Goal: Task Accomplishment & Management: Use online tool/utility

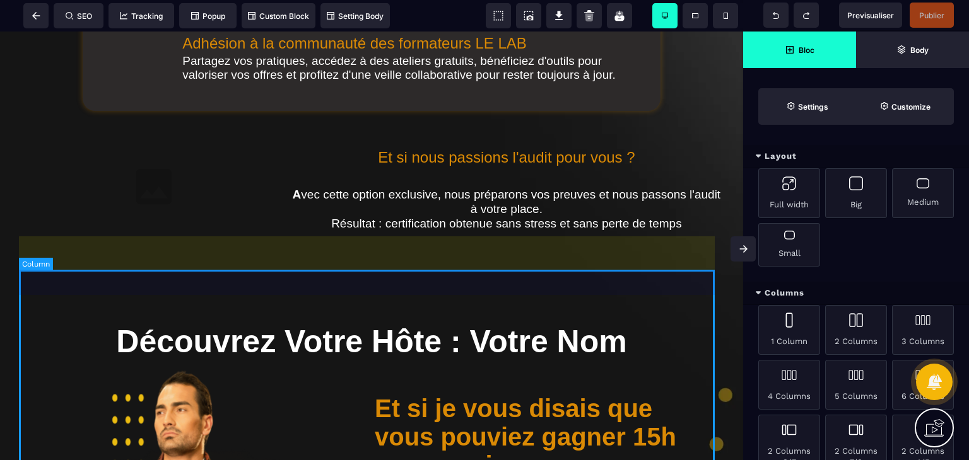
scroll to position [2245, 0]
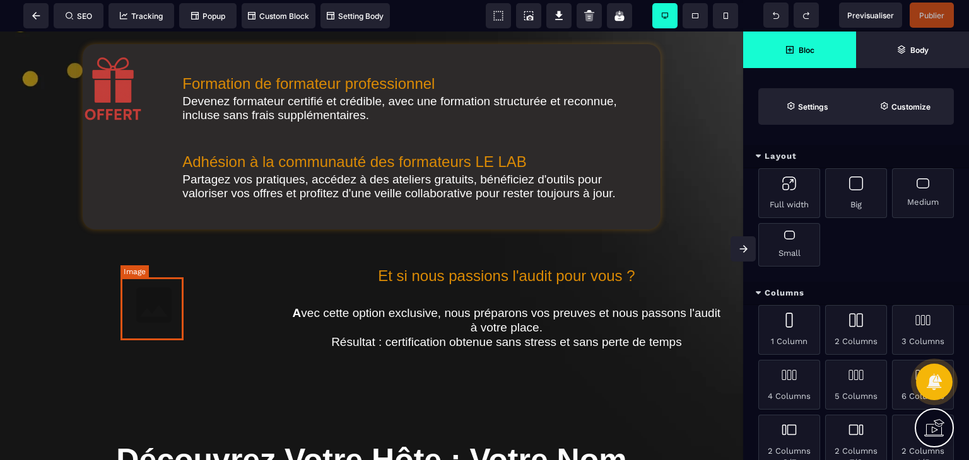
click at [155, 307] on img at bounding box center [153, 305] width 63 height 63
select select
select select "**"
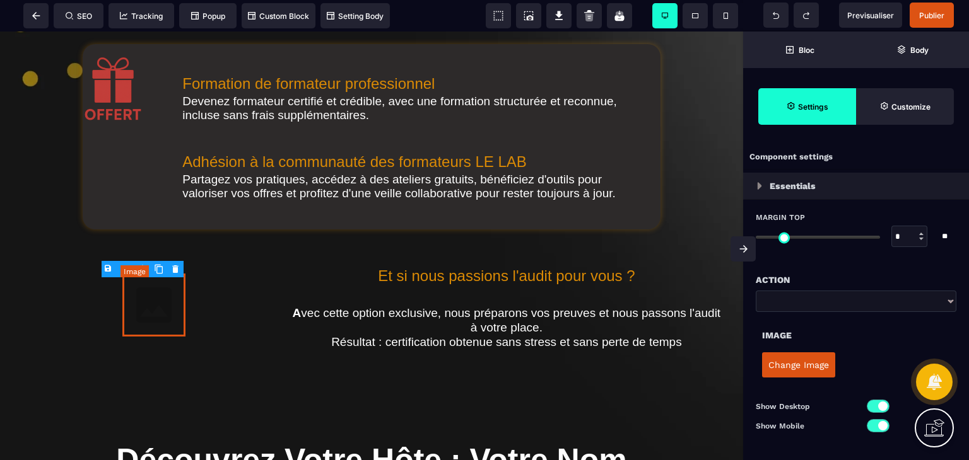
click at [155, 307] on img at bounding box center [153, 305] width 63 height 63
click at [798, 376] on button "Change Image" at bounding box center [798, 365] width 73 height 25
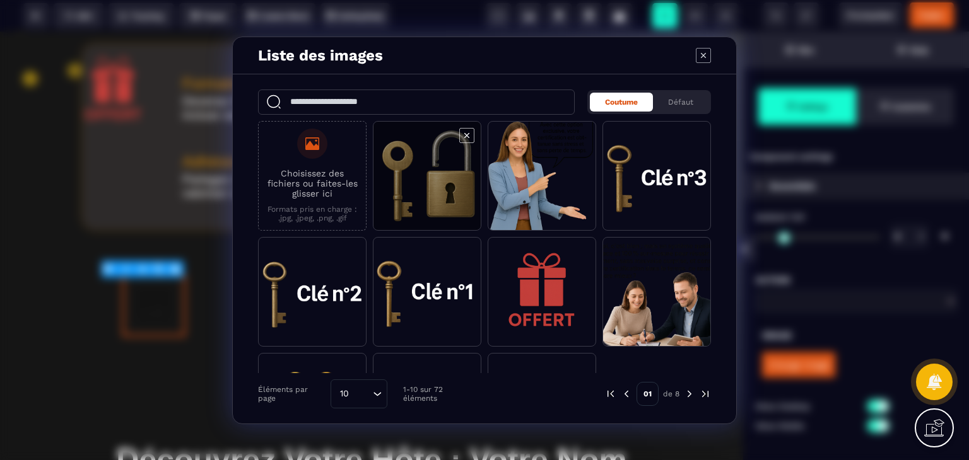
click at [424, 172] on span "Modal window" at bounding box center [426, 177] width 107 height 110
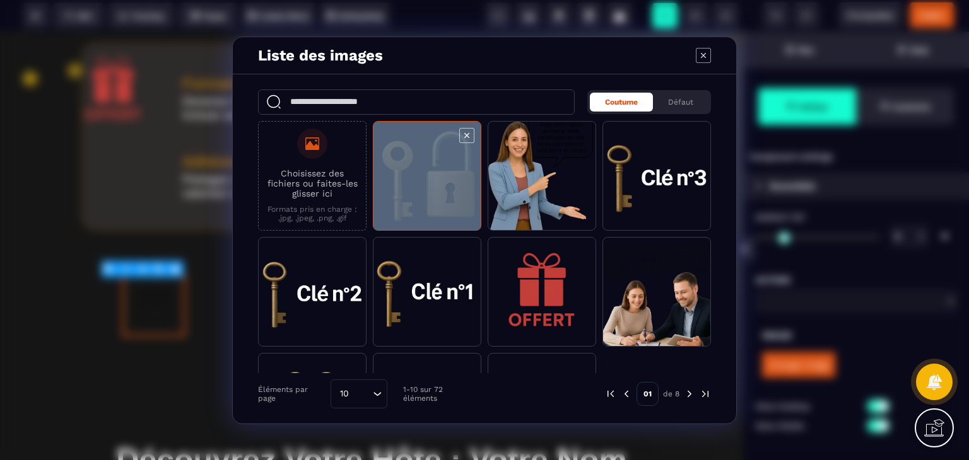
click at [424, 172] on span "Modal window" at bounding box center [426, 177] width 107 height 110
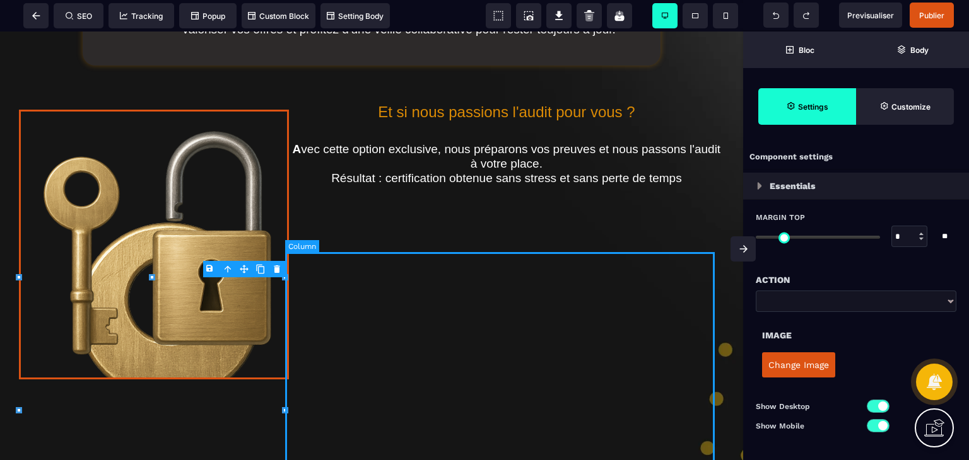
scroll to position [2414, 0]
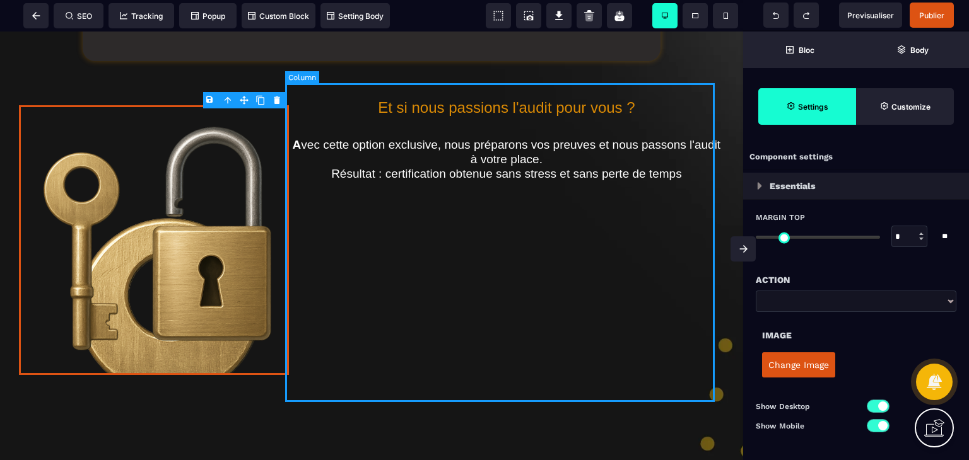
click at [395, 285] on div "Et si nous passions l'audit pour vous ? A vec cette option exclusive, nous prép…" at bounding box center [506, 241] width 435 height 323
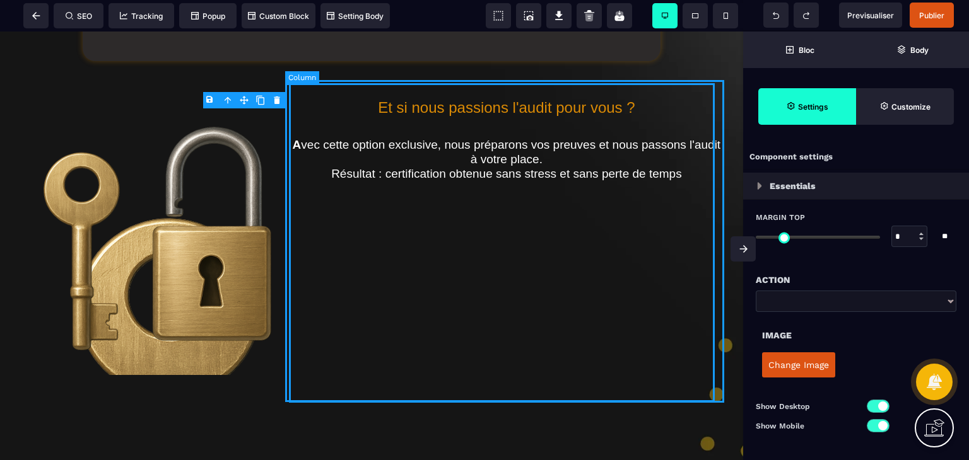
select select "**"
select select "*"
select select "**"
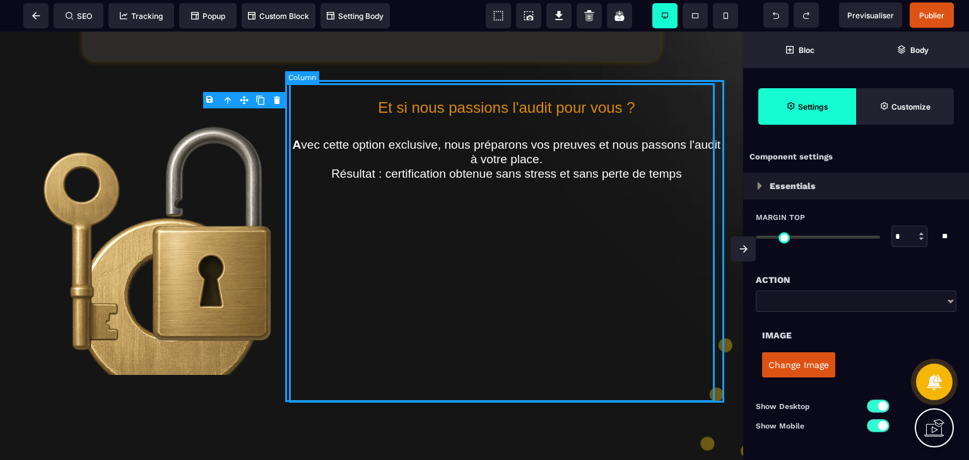
select select "**"
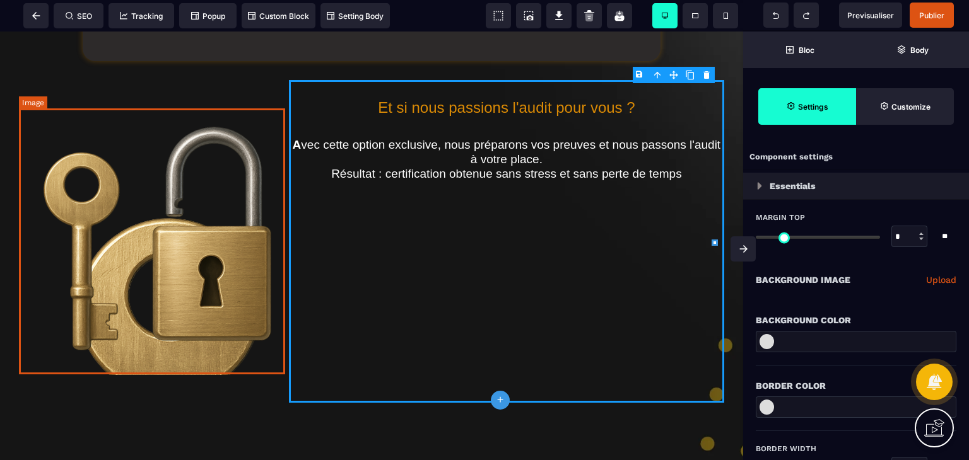
click at [211, 282] on img at bounding box center [154, 240] width 270 height 270
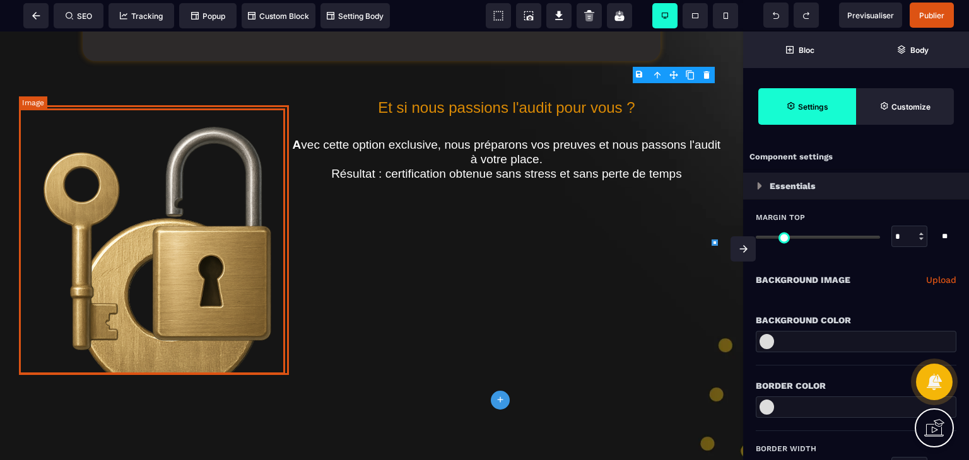
select select
select select "**"
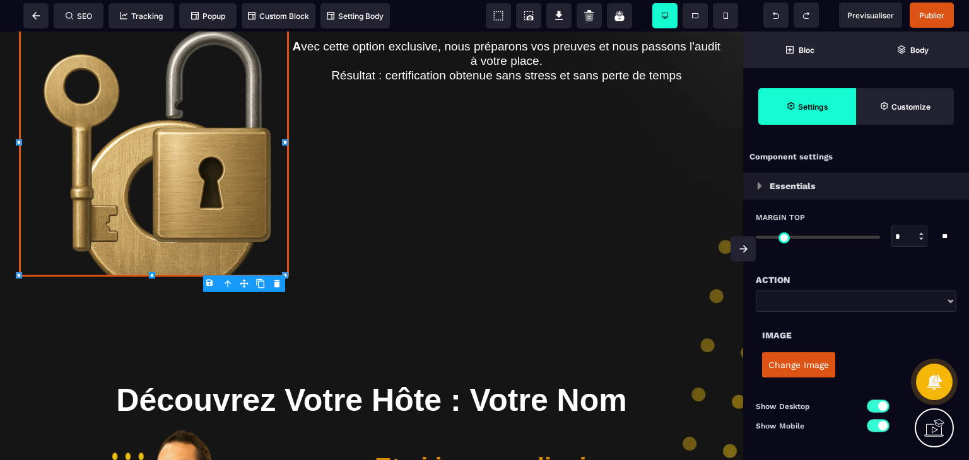
scroll to position [2509, 0]
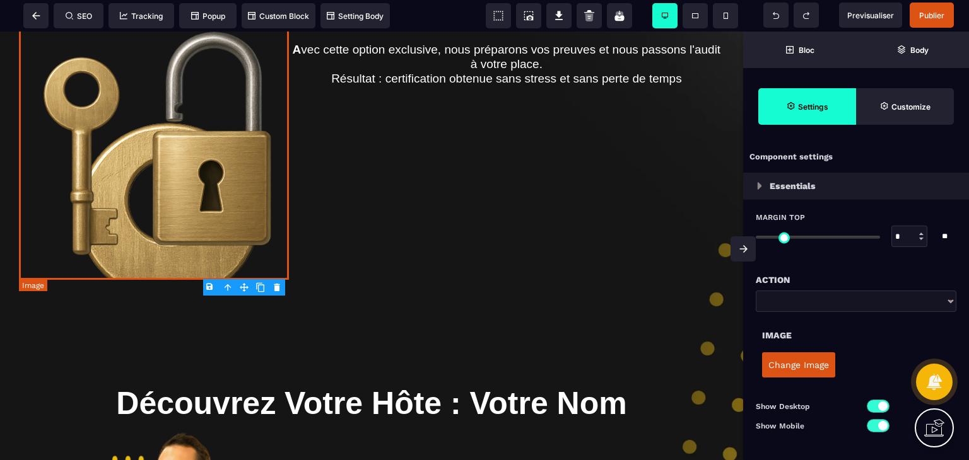
click at [182, 178] on img at bounding box center [154, 145] width 270 height 270
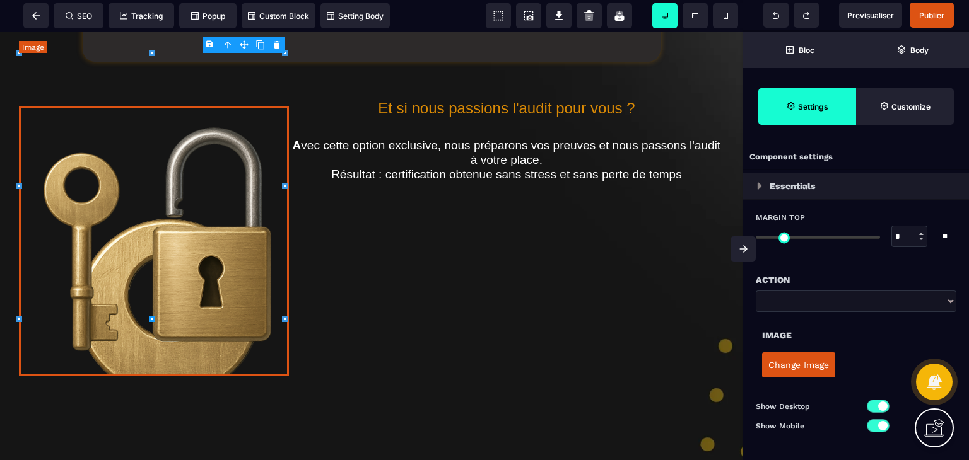
scroll to position [2399, 0]
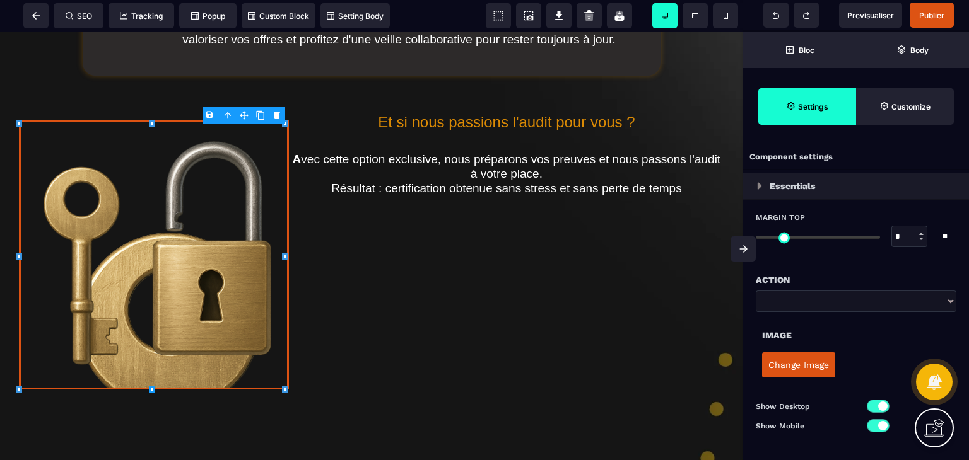
click at [792, 359] on button "Change Image" at bounding box center [798, 365] width 73 height 25
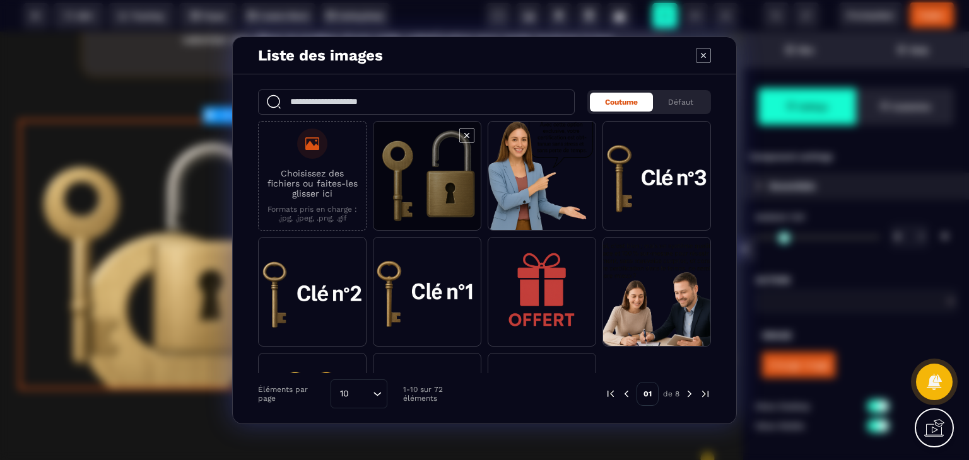
click at [431, 165] on span "Modal window" at bounding box center [426, 177] width 107 height 110
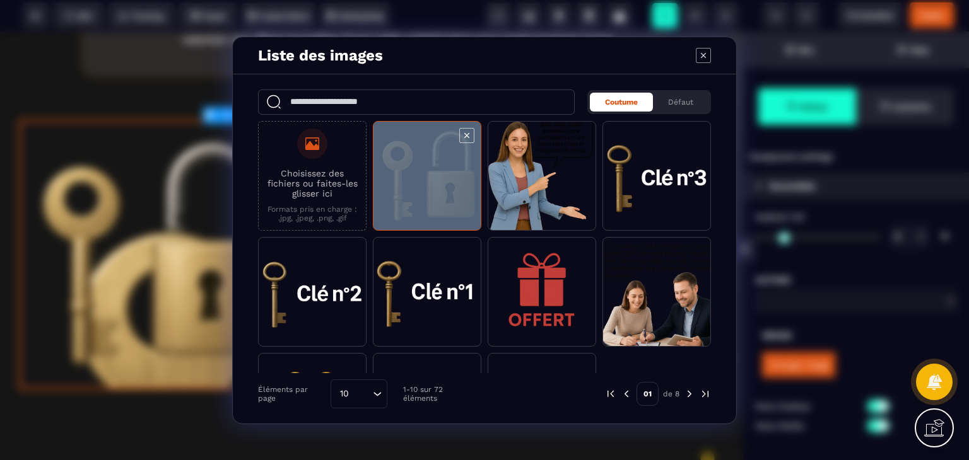
click at [431, 165] on span "Modal window" at bounding box center [426, 177] width 107 height 110
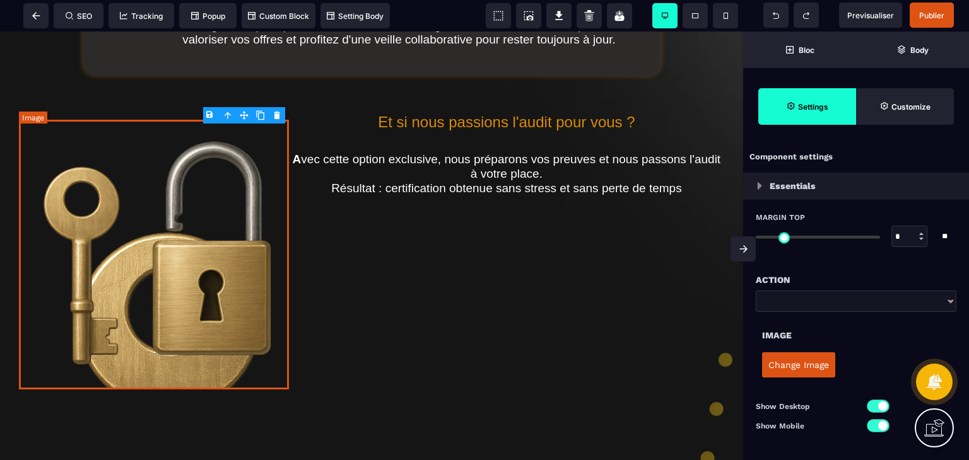
click at [222, 276] on img at bounding box center [154, 255] width 270 height 270
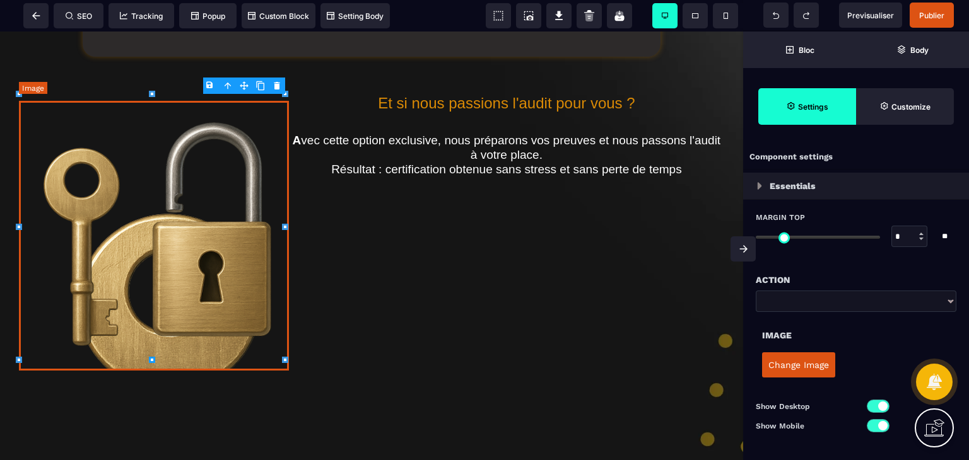
scroll to position [2414, 0]
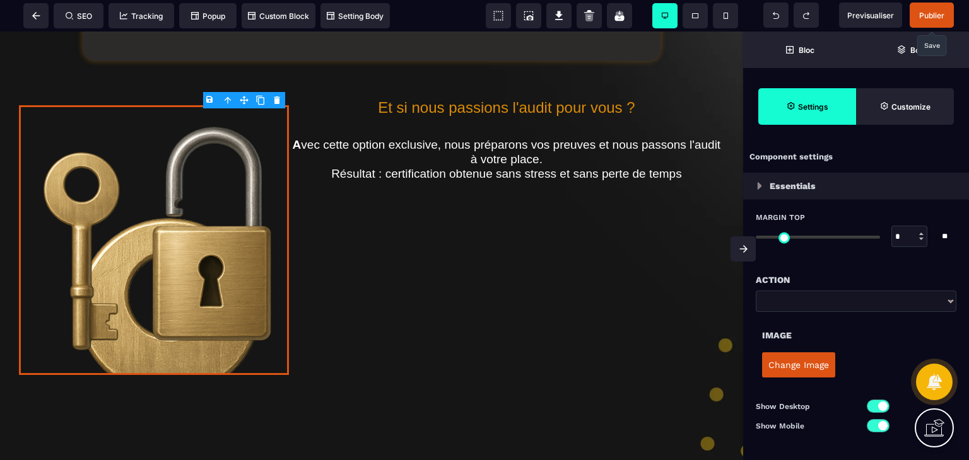
click at [927, 11] on span "Publier" at bounding box center [931, 15] width 25 height 9
